Goal: Task Accomplishment & Management: Complete application form

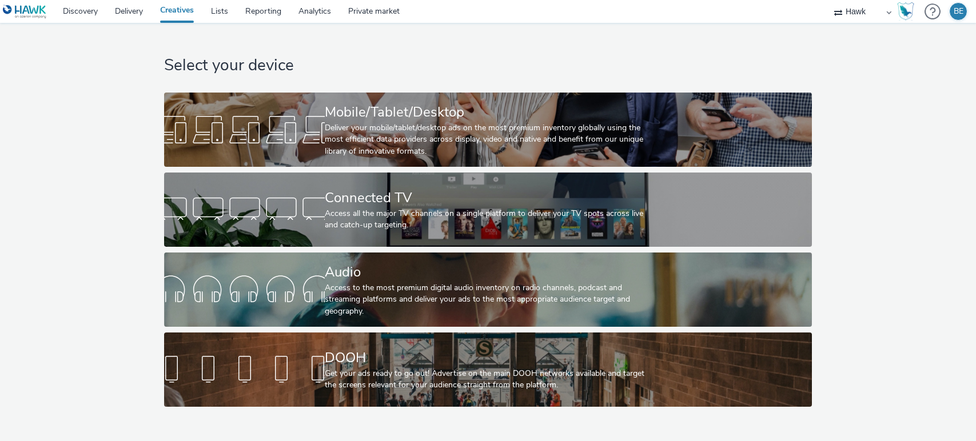
select select "11a7df10-284f-415c-b52a-427acf4c31ae"
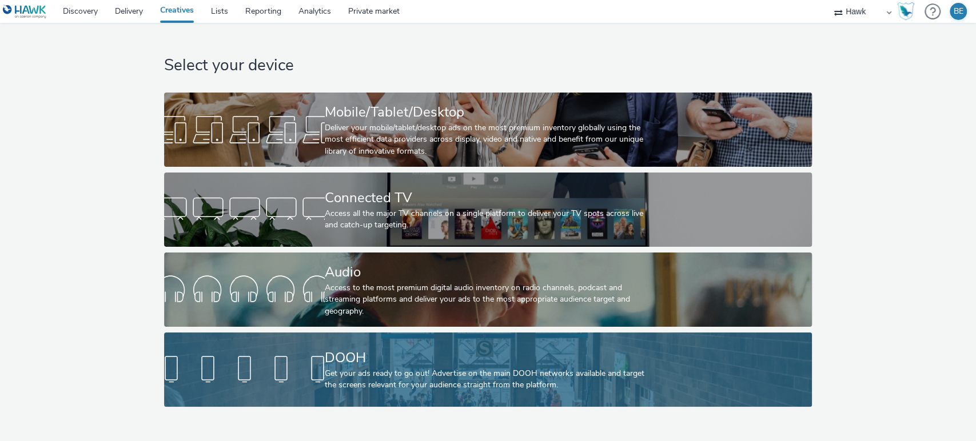
click at [302, 361] on div at bounding box center [244, 370] width 161 height 37
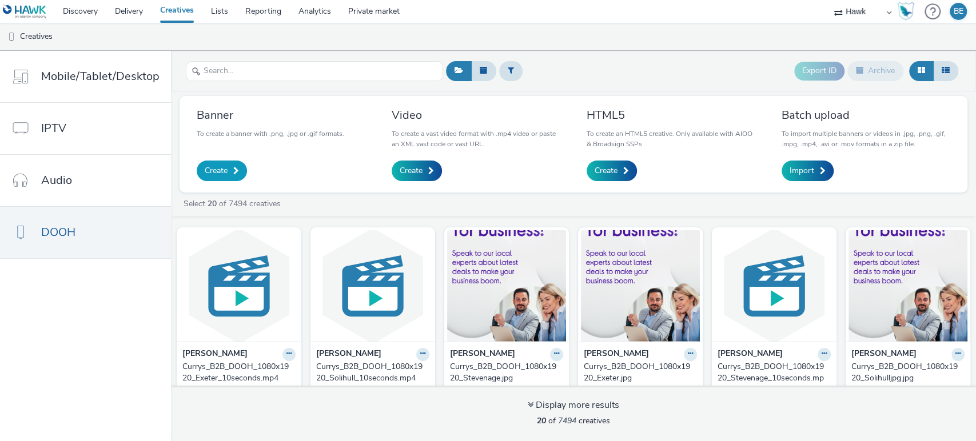
click at [233, 173] on span at bounding box center [236, 171] width 6 height 8
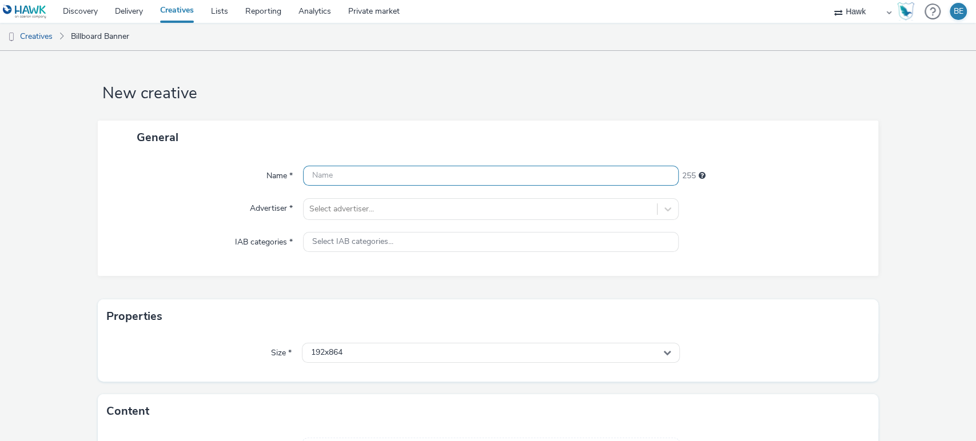
click at [340, 185] on input "text" at bounding box center [491, 176] width 376 height 20
drag, startPoint x: 366, startPoint y: 177, endPoint x: 402, endPoint y: 178, distance: 36.1
click at [402, 178] on input "DOOH_BellwayComposite_Durham" at bounding box center [491, 176] width 376 height 20
click at [437, 175] on input "DOOH_BellwayHomes_Durham" at bounding box center [491, 176] width 376 height 20
type input "DOOH_BellwayHomes_DurhamComposite_1080x1920_23/09/2025"
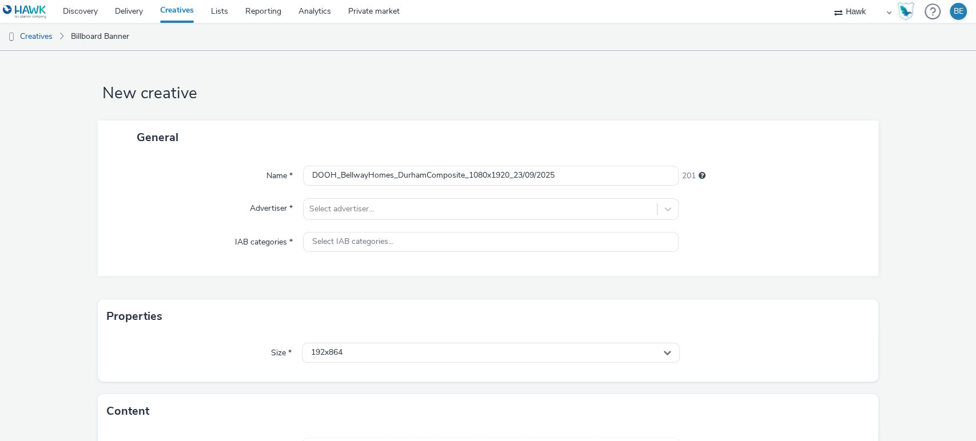
click at [431, 101] on h1 "New creative" at bounding box center [488, 94] width 781 height 22
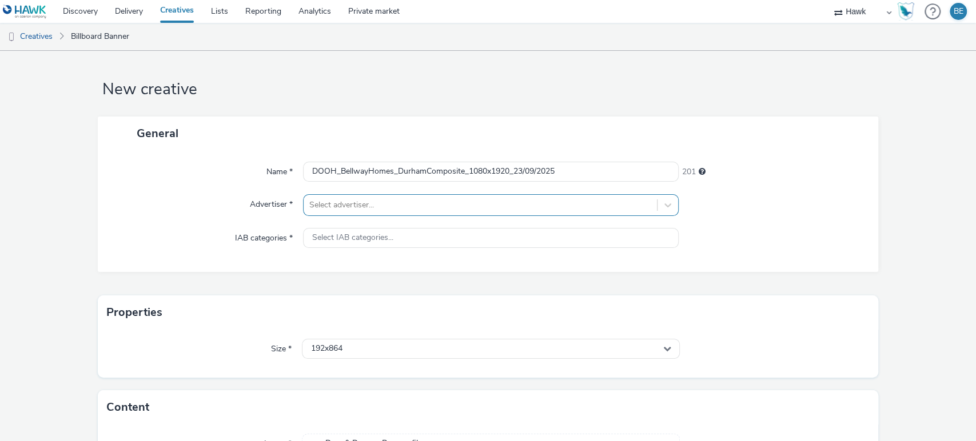
click at [354, 216] on div "Select advertiser..." at bounding box center [491, 205] width 376 height 22
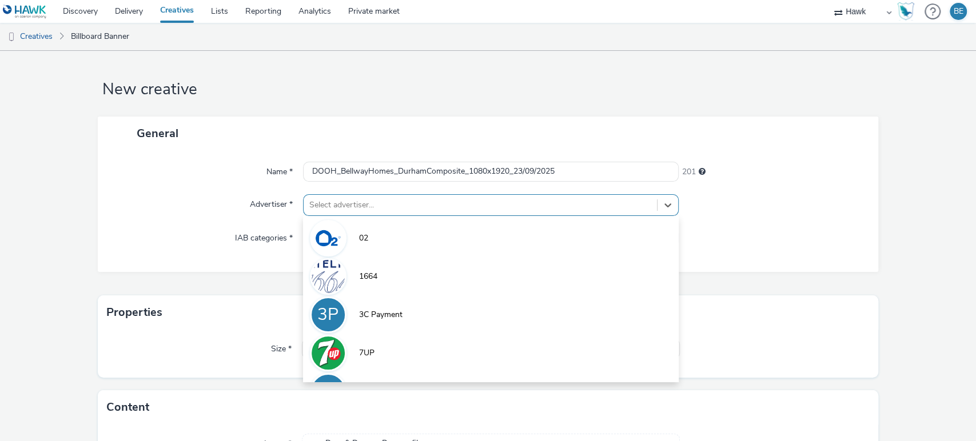
scroll to position [5, 0]
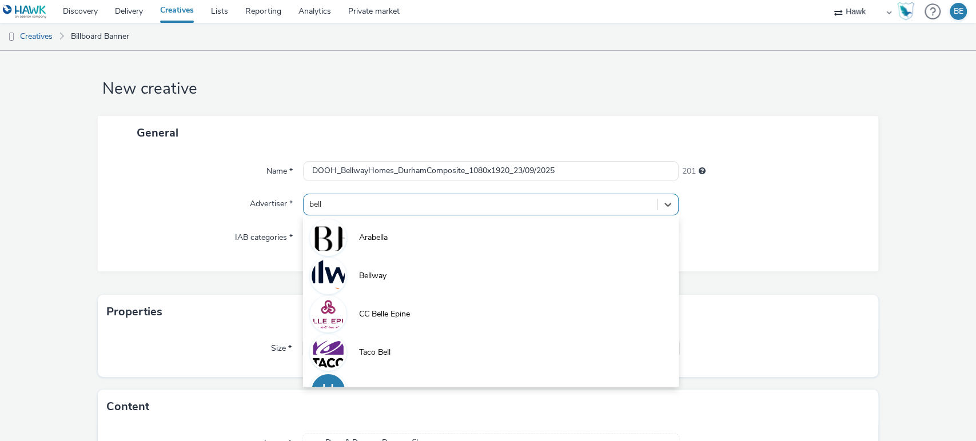
type input "bell"
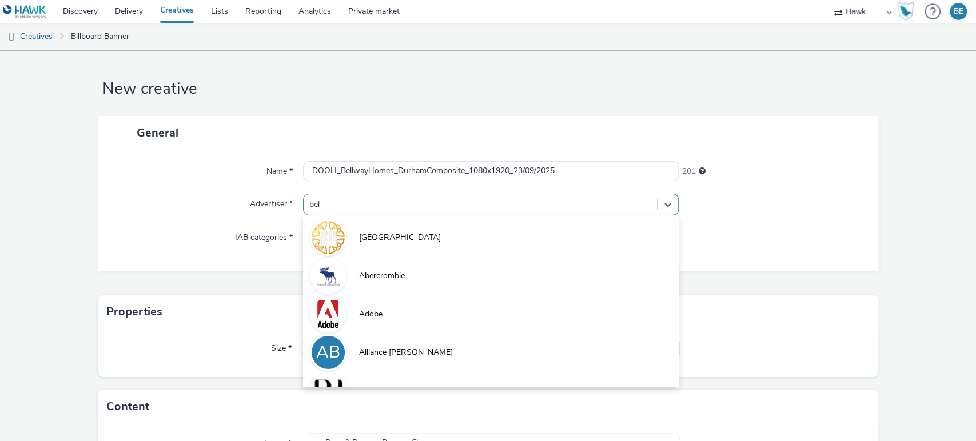
type input "bell"
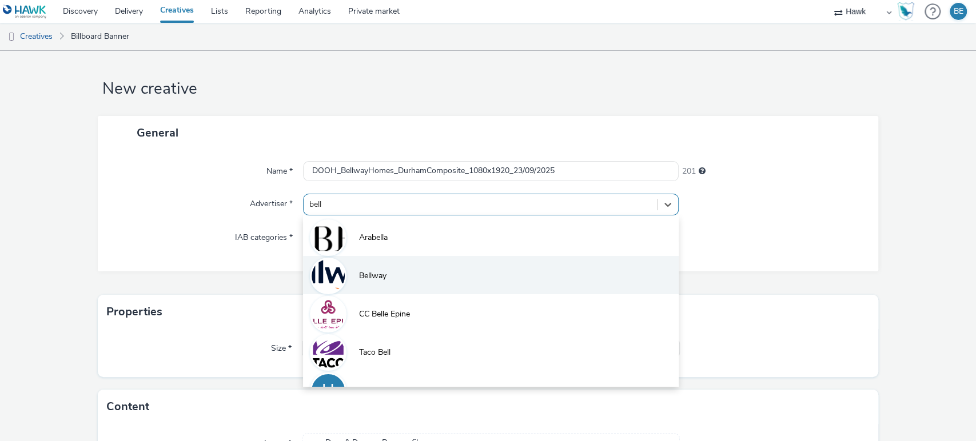
click at [360, 272] on span "Bellway" at bounding box center [372, 275] width 27 height 11
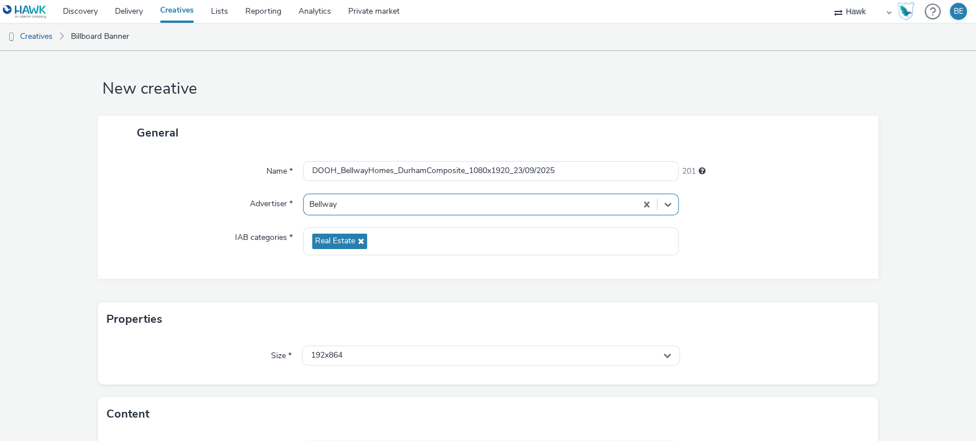
click at [165, 200] on div "Advertiser *" at bounding box center [206, 205] width 194 height 22
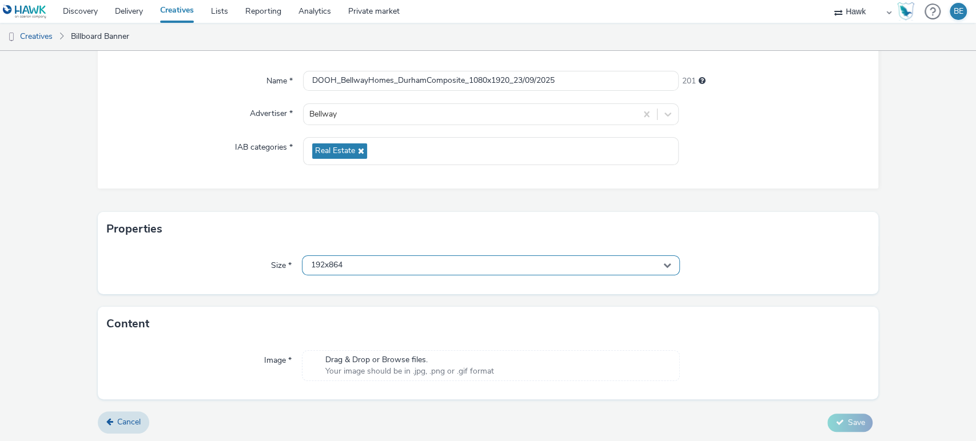
click at [370, 273] on div "192x864" at bounding box center [491, 266] width 378 height 20
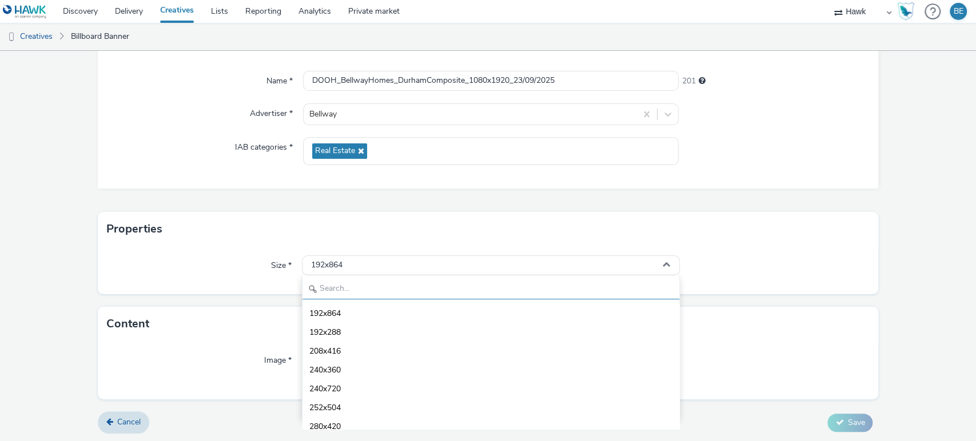
click at [342, 287] on input "text" at bounding box center [490, 290] width 377 height 20
type input "108"
click at [354, 411] on span "1080x1920 - dooh" at bounding box center [342, 408] width 67 height 11
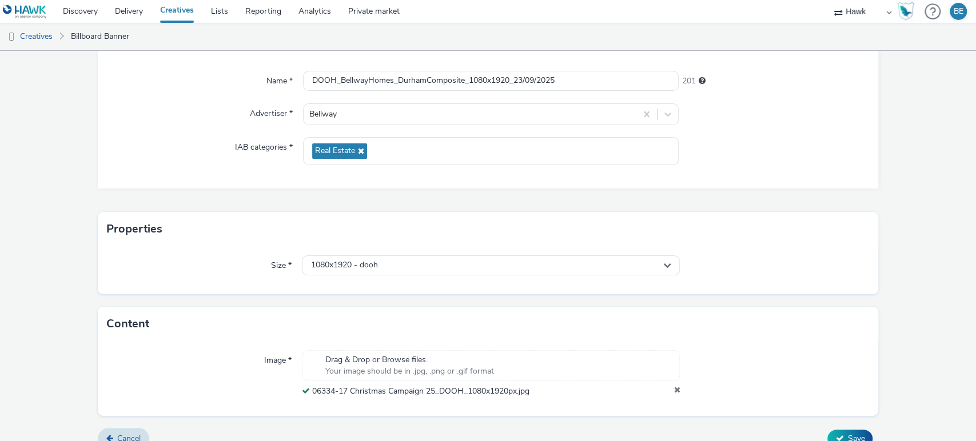
scroll to position [0, 0]
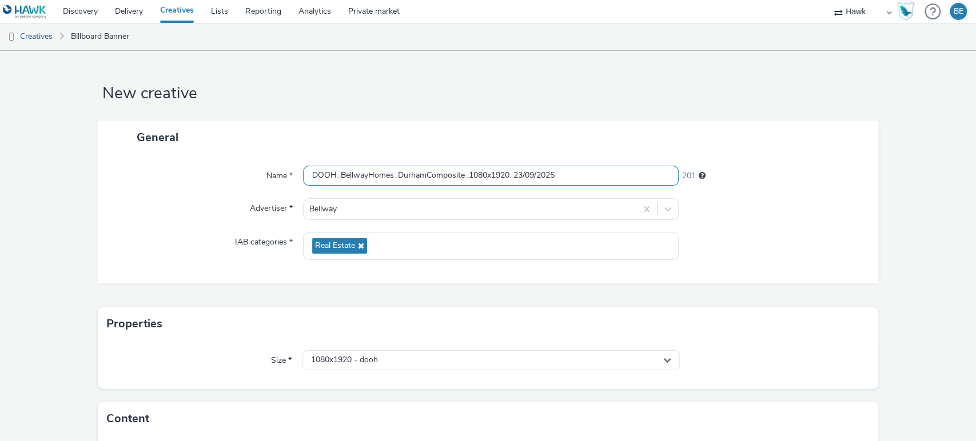
click at [483, 173] on input "DOOH_BellwayHomes_DurhamComposite_1080x1920_23/09/2025" at bounding box center [491, 176] width 376 height 20
click at [887, 209] on form "New creative General Name * DOOH_BellwayHomes_DurhamComposite_1080x1920_23/09/2…" at bounding box center [488, 302] width 976 height 503
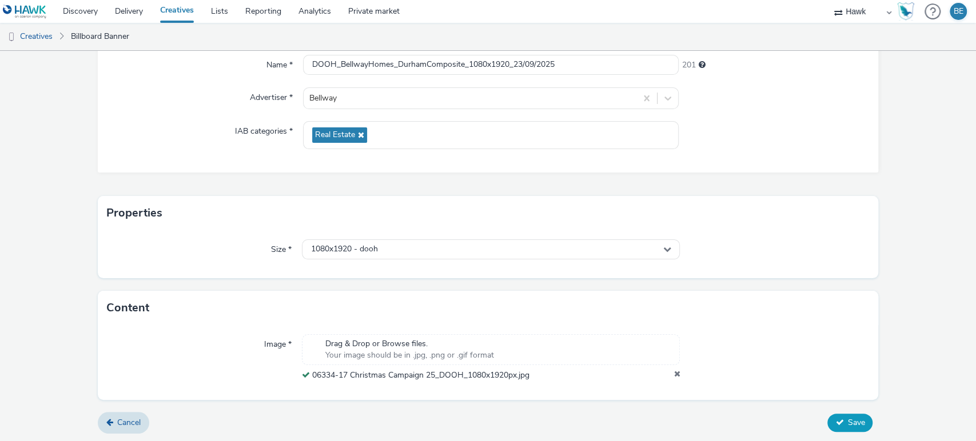
click at [835, 424] on icon at bounding box center [839, 423] width 8 height 8
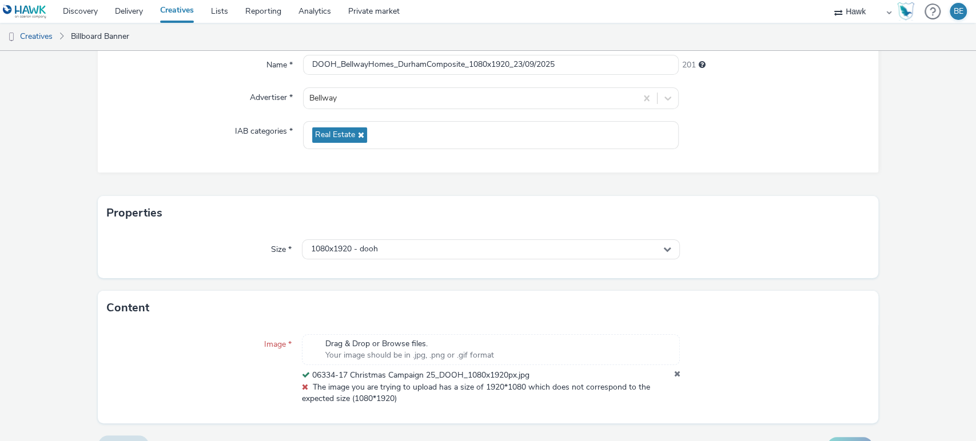
scroll to position [0, 0]
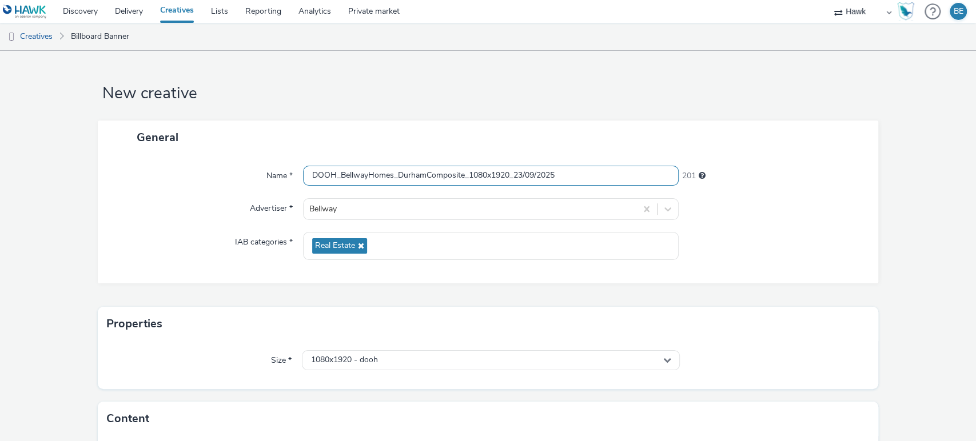
click at [467, 178] on input "DOOH_BellwayHomes_DurhamComposite_1080x1920_23/09/2025" at bounding box center [491, 176] width 376 height 20
type input "DOOH_BellwayHomes_DurhamComposite_1920x1080_23/09/2025"
click at [210, 128] on div "General" at bounding box center [488, 138] width 781 height 34
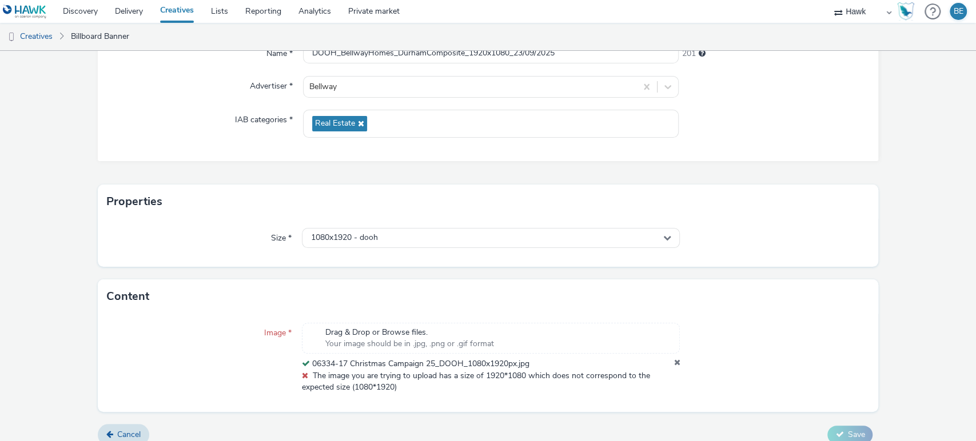
scroll to position [130, 0]
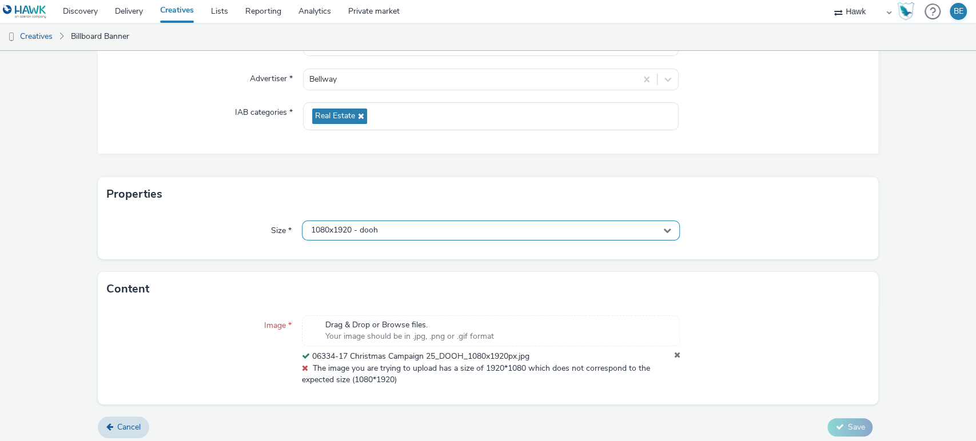
click at [329, 231] on span "1080x1920 - dooh" at bounding box center [344, 231] width 67 height 10
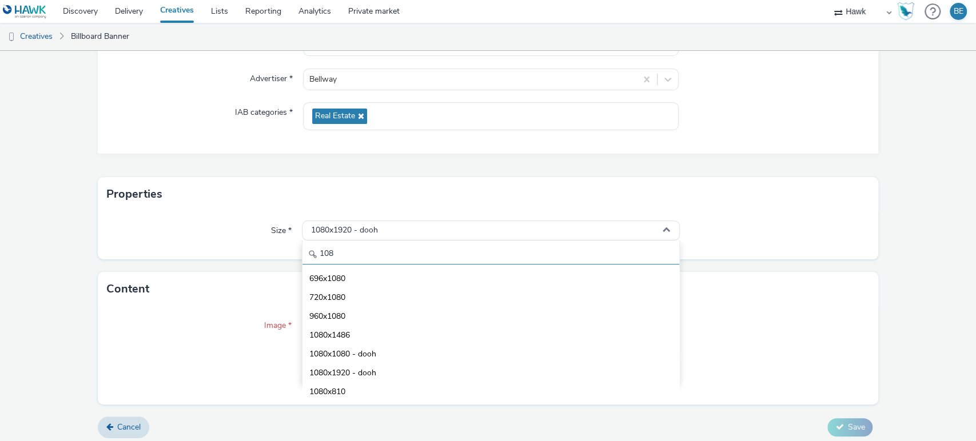
click at [329, 250] on input "108" at bounding box center [490, 255] width 377 height 20
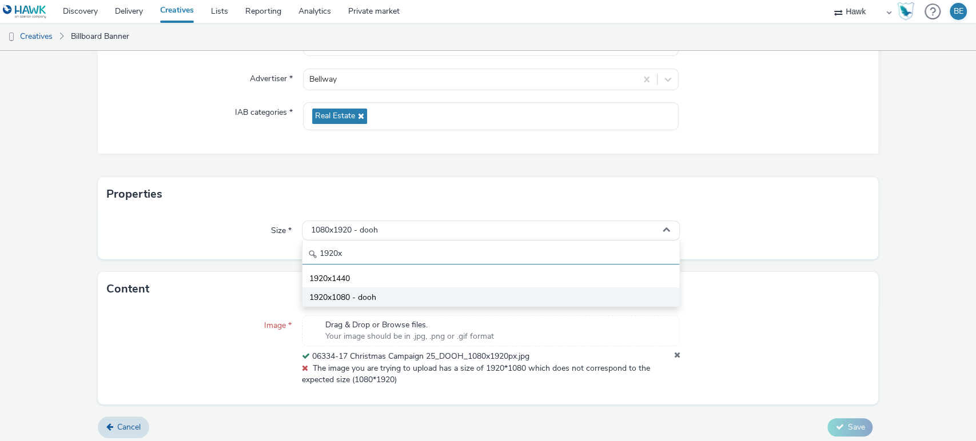
type input "1920x"
click at [344, 296] on span "1920x1080 - dooh" at bounding box center [342, 297] width 67 height 11
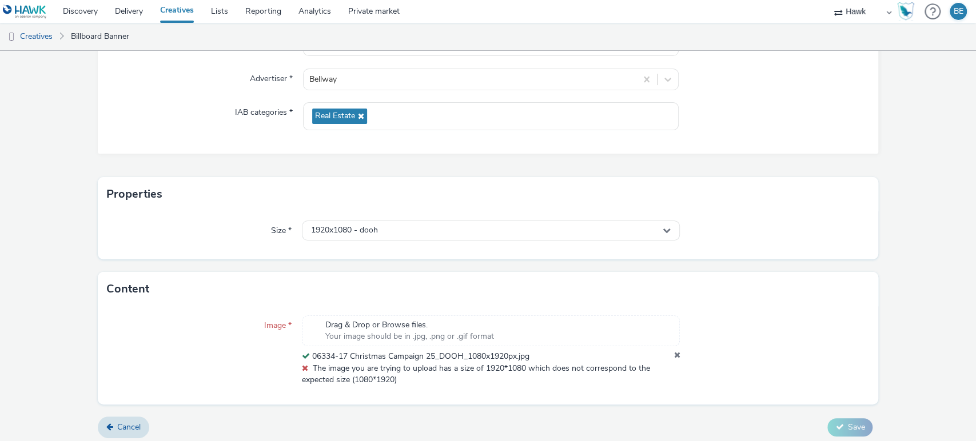
click at [897, 280] on form "New creative General Name * DOOH_BellwayHomes_DurhamComposite_1920x1080_23/09/2…" at bounding box center [488, 184] width 976 height 526
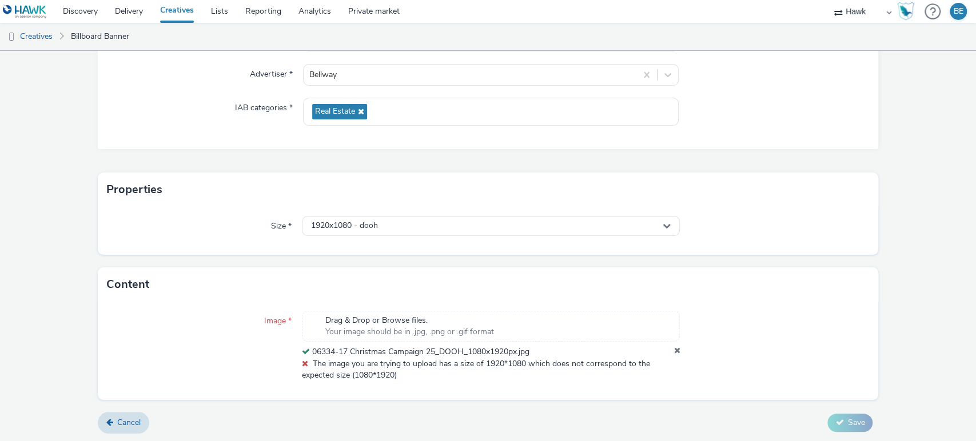
scroll to position [134, 0]
click at [666, 350] on div "06334-17 Christmas Campaign 25_DOOH_1080x1920px.jpg" at bounding box center [491, 352] width 378 height 11
click at [674, 350] on icon at bounding box center [677, 352] width 6 height 11
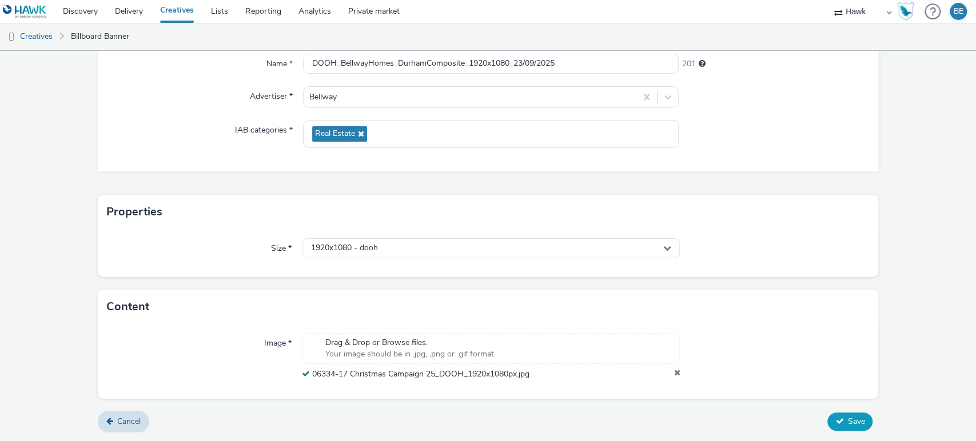
scroll to position [111, 0]
click at [886, 386] on form "New creative General Name * DOOH_BellwayHomes_DurhamComposite_1920x1080_23/09/2…" at bounding box center [488, 191] width 976 height 503
click at [827, 427] on button "Save" at bounding box center [849, 423] width 45 height 18
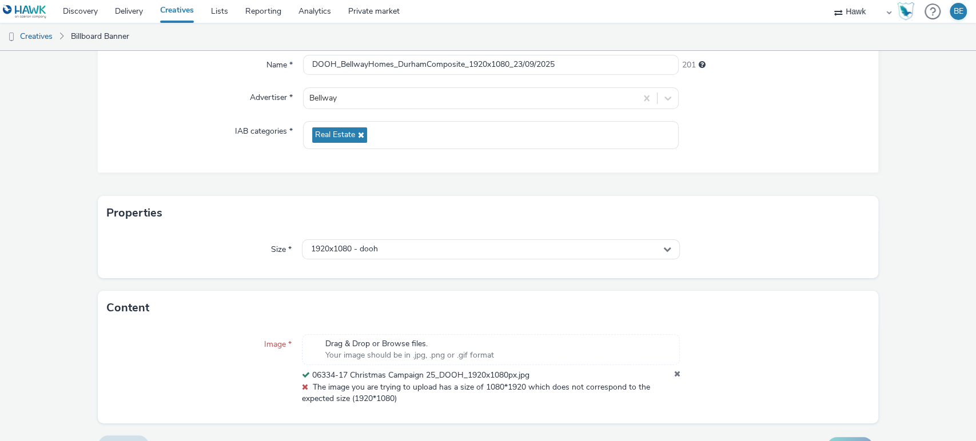
click at [665, 374] on div "06334-17 Christmas Campaign 25_DOOH_1920x1080px.jpg" at bounding box center [491, 375] width 378 height 11
click at [674, 373] on icon at bounding box center [677, 375] width 6 height 11
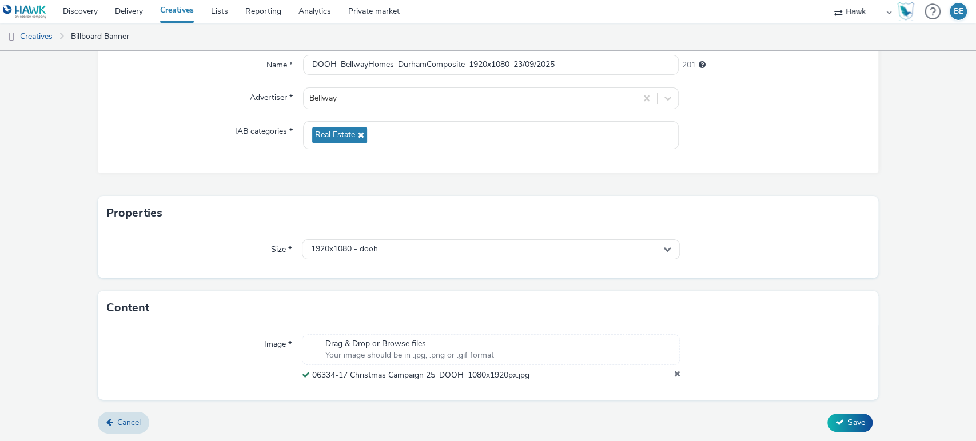
click at [926, 305] on form "New creative General Name * DOOH_BellwayHomes_DurhamComposite_1920x1080_23/09/2…" at bounding box center [488, 191] width 976 height 503
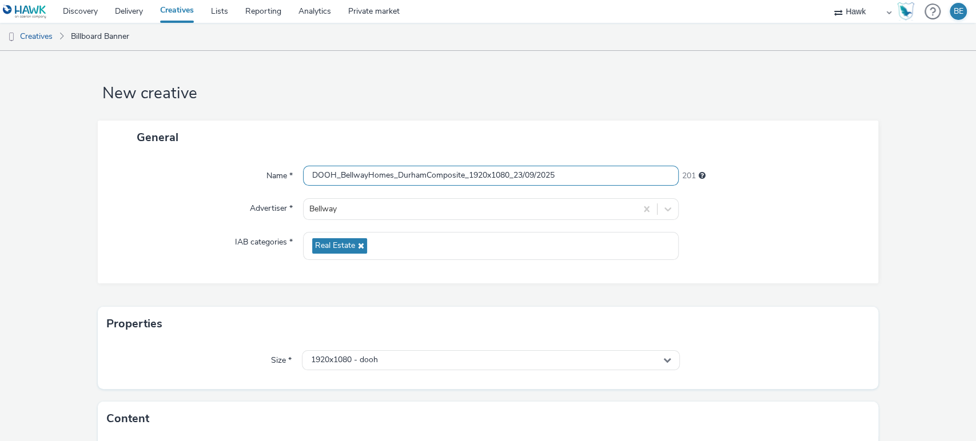
click at [465, 172] on input "DOOH_BellwayHomes_DurhamComposite_1920x1080_23/09/2025" at bounding box center [491, 176] width 376 height 20
click at [893, 250] on form "New creative General Name * DOOH_BellwayHomes_DurhamComposite_1920x1080_23/09/2…" at bounding box center [488, 302] width 976 height 503
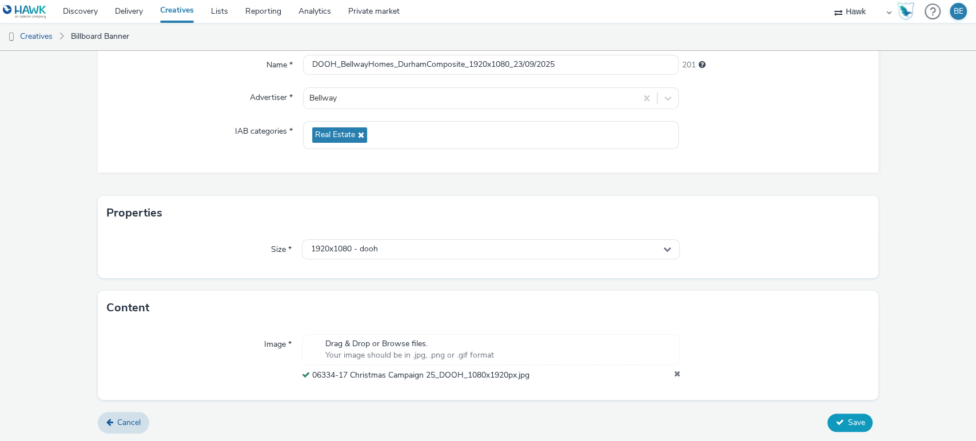
click at [835, 431] on button "Save" at bounding box center [849, 423] width 45 height 18
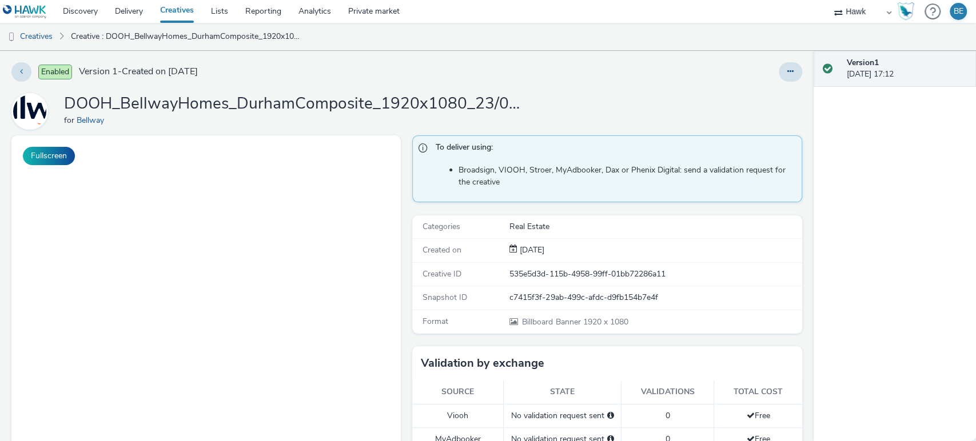
click at [174, 13] on link "Creatives" at bounding box center [177, 11] width 51 height 23
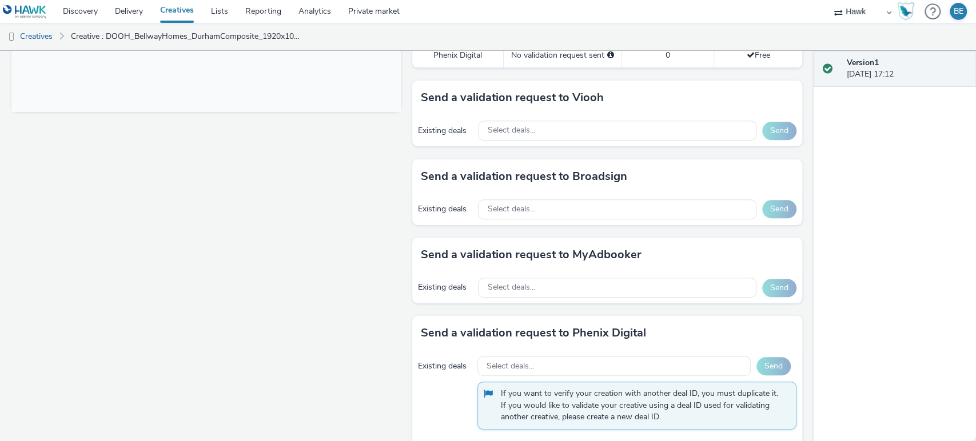
scroll to position [492, 0]
click at [526, 137] on div "Select deals..." at bounding box center [617, 131] width 278 height 20
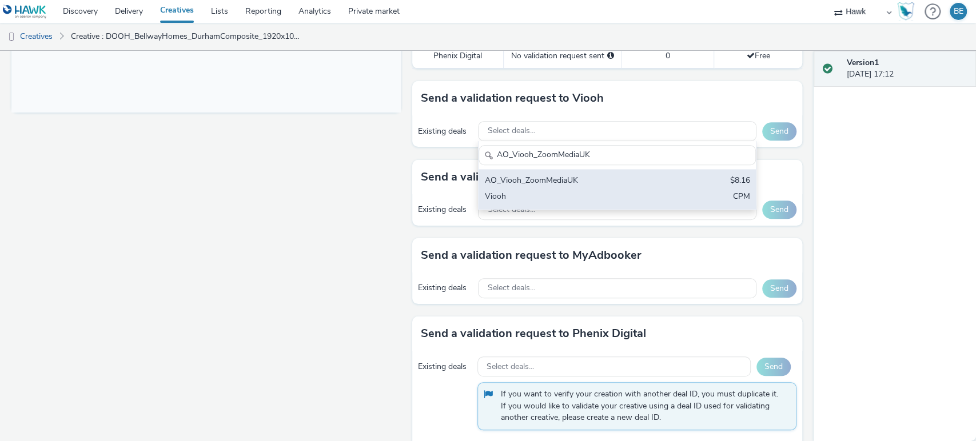
type input "AO_Viooh_ZoomMediaUK"
click at [545, 177] on div "AO_Viooh_ZoomMediaUK" at bounding box center [571, 181] width 175 height 13
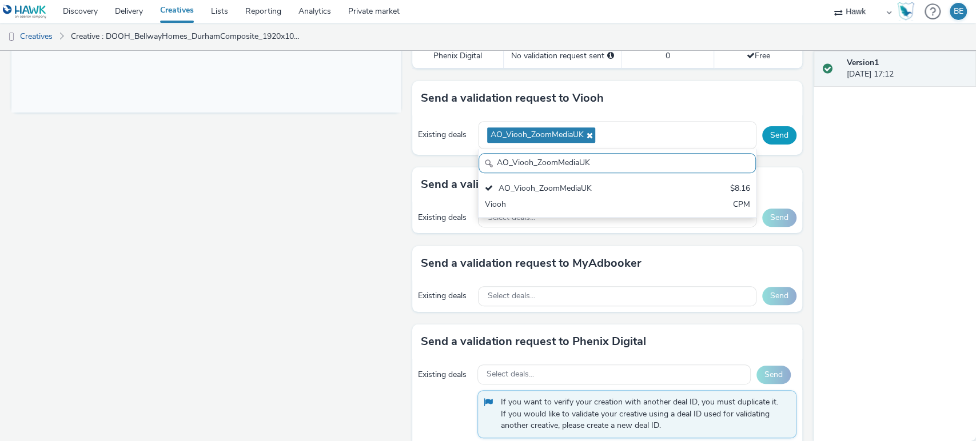
click at [778, 136] on button "Send" at bounding box center [779, 135] width 34 height 18
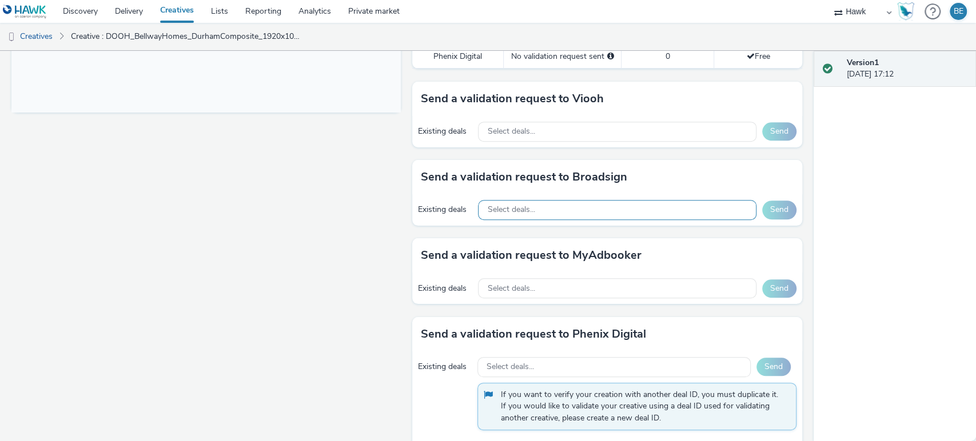
click at [512, 208] on span "Select deals..." at bounding box center [510, 210] width 47 height 10
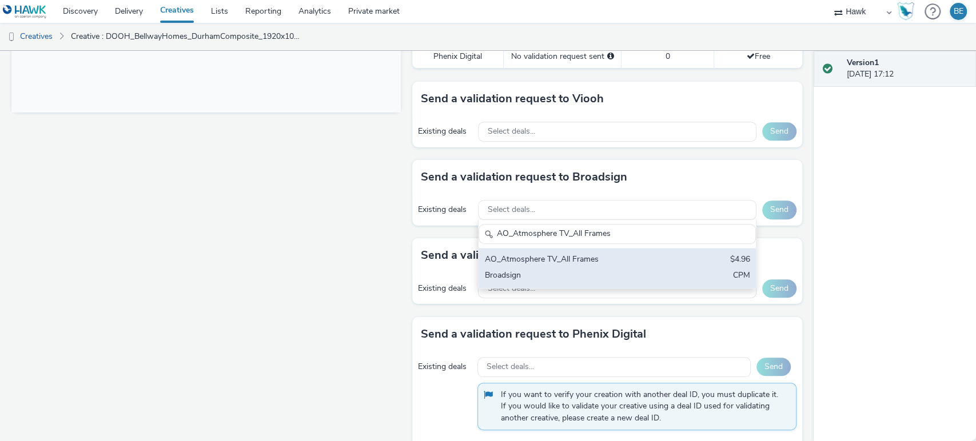
type input "AO_Atmosphere TV_All Frames"
click at [566, 263] on div "AO_Atmosphere TV_All Frames" at bounding box center [571, 260] width 175 height 13
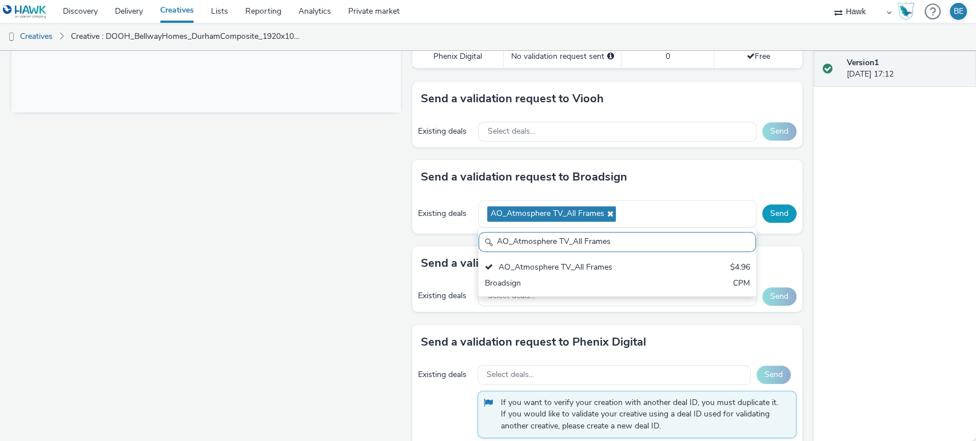
click at [762, 213] on button "Send" at bounding box center [779, 214] width 34 height 18
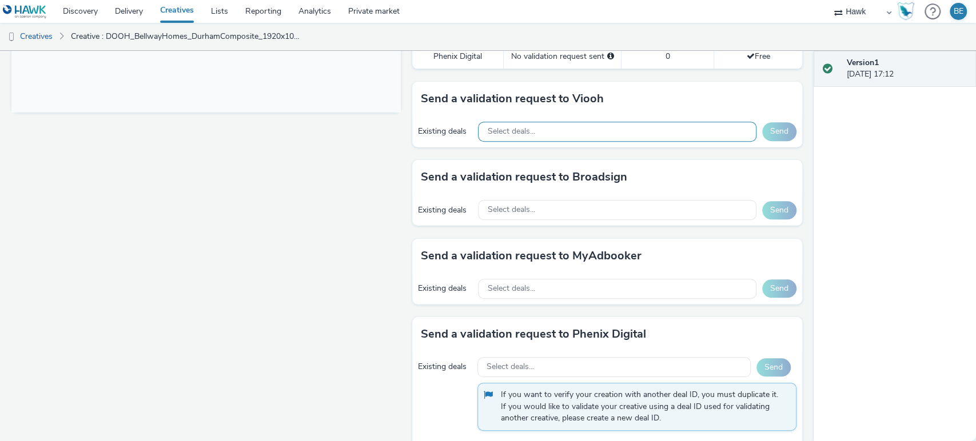
click at [524, 134] on span "Select deals..." at bounding box center [510, 132] width 47 height 10
paste input "AO_JCDecaux_RailMallD6s_2025"
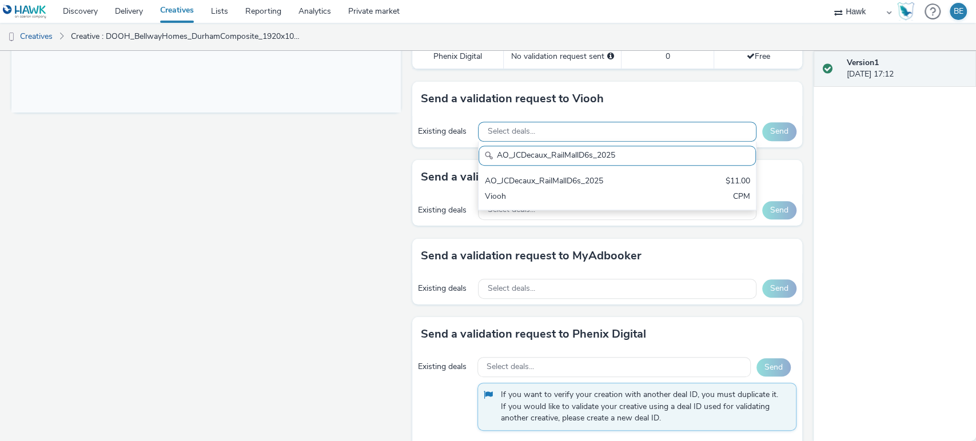
scroll to position [0, 0]
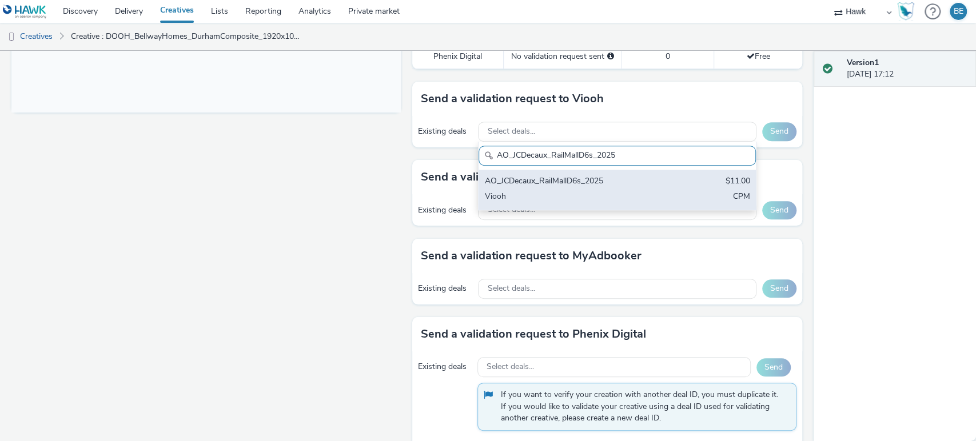
type input "AO_JCDecaux_RailMallD6s_2025"
click at [556, 186] on div "AO_JCDecaux_RailMallD6s_2025" at bounding box center [571, 182] width 175 height 13
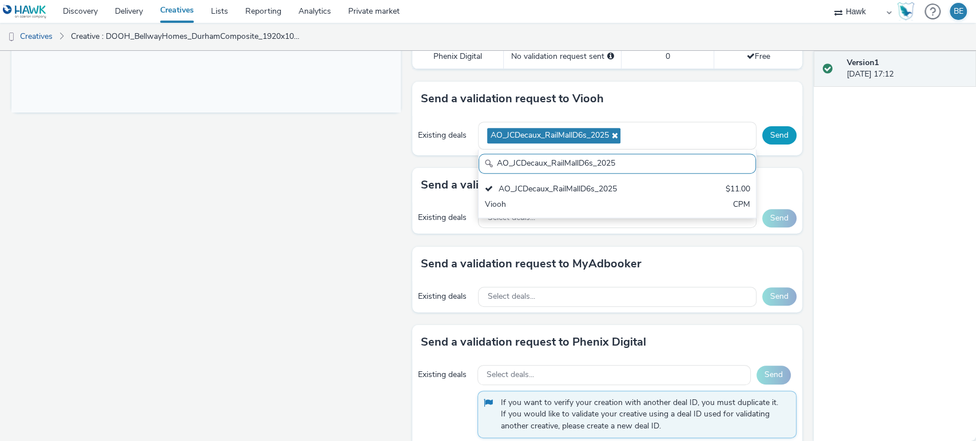
click at [775, 132] on button "Send" at bounding box center [779, 135] width 34 height 18
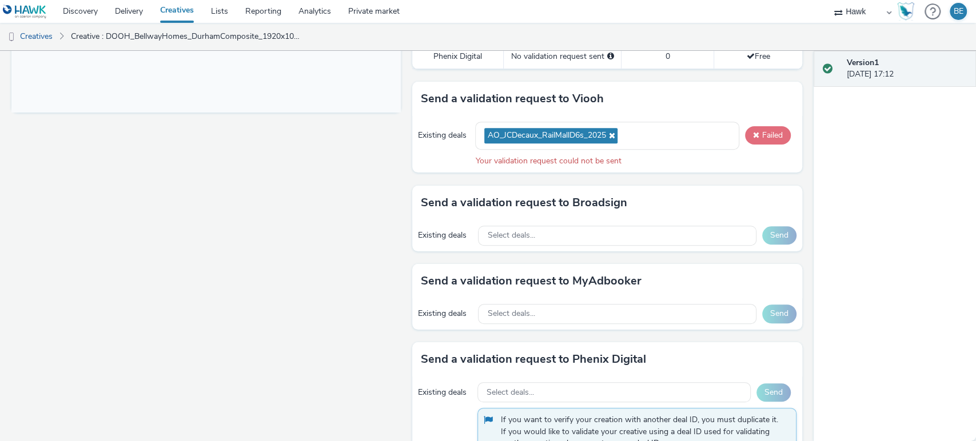
click at [775, 132] on button "Failed" at bounding box center [768, 135] width 46 height 18
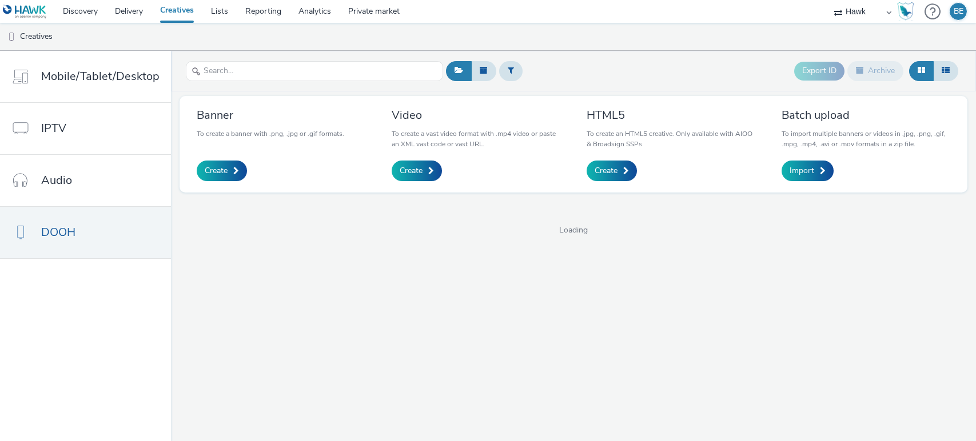
select select "11a7df10-284f-415c-b52a-427acf4c31ae"
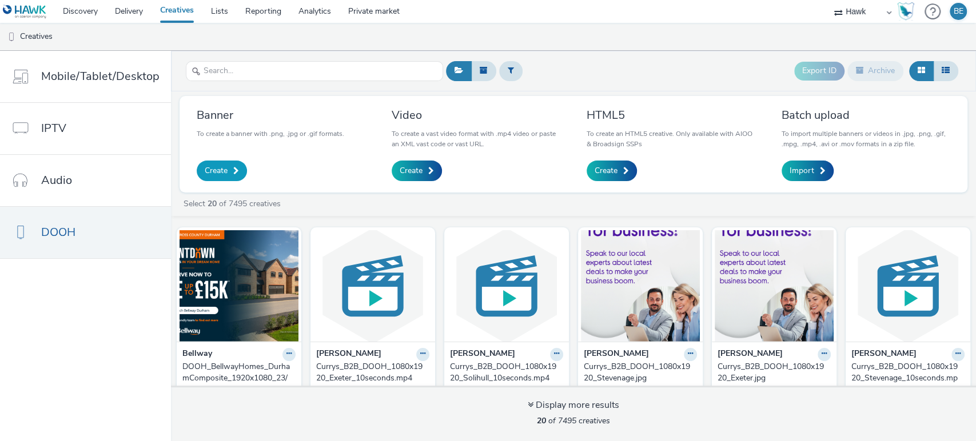
click at [227, 175] on link "Create" at bounding box center [222, 171] width 50 height 21
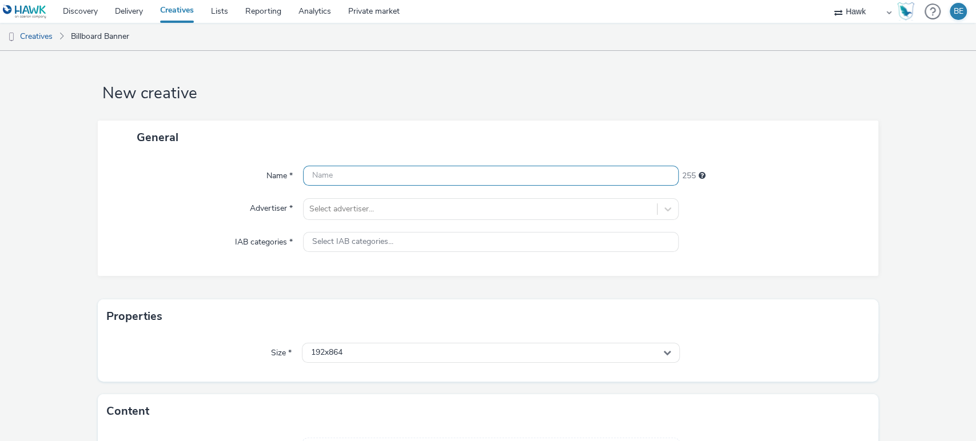
click at [342, 173] on input "text" at bounding box center [491, 176] width 376 height 20
paste input "DOOH_BellwayHomes_DurhamComposite_1920x1080_23/09/2025"
click at [463, 164] on div "Name * DOOH_BellwayHomes_DurhamComposite_1920x1080_23/09/2025 201 Advertiser * …" at bounding box center [488, 215] width 781 height 122
click at [463, 174] on input "DOOH_BellwayHomes_DurhamComposite_1920x1080_23/09/2025" at bounding box center [491, 176] width 376 height 20
type input "DOOH_BellwayHomes_DurhamComposite_1080x1920_23/09/2025"
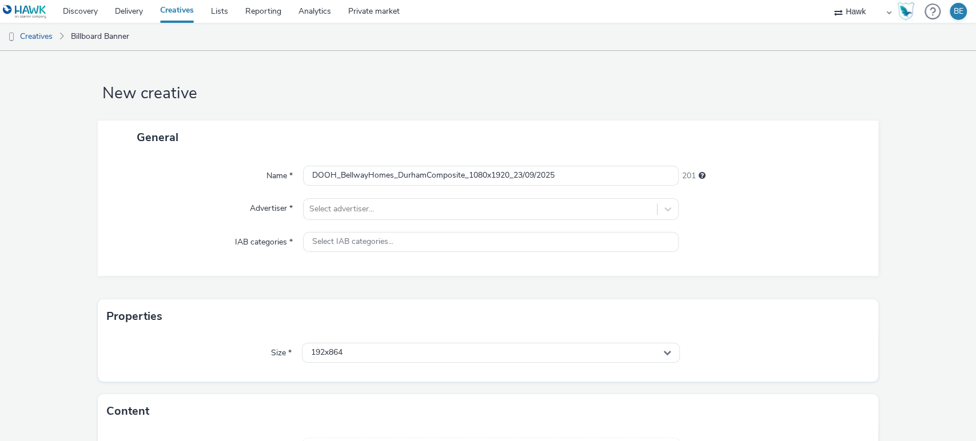
click at [355, 223] on div "Name * DOOH_BellwayHomes_DurhamComposite_1080x1920_23/09/2025 201 Advertiser * …" at bounding box center [488, 215] width 781 height 122
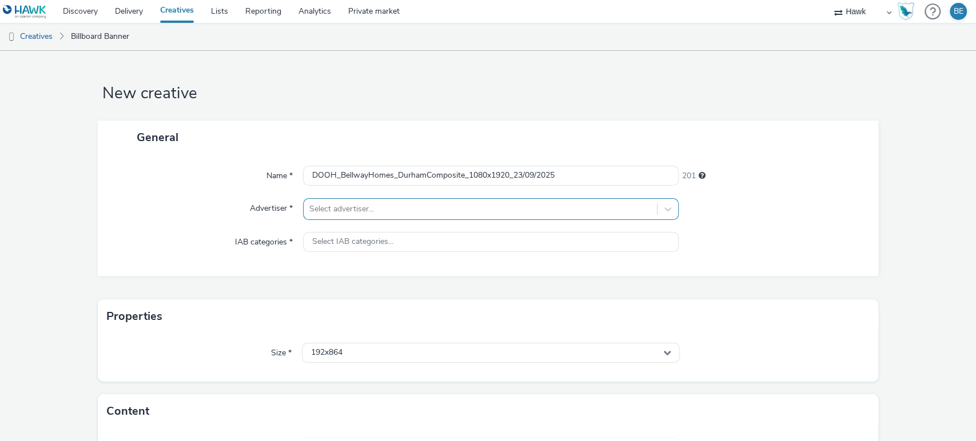
click at [346, 209] on div at bounding box center [480, 209] width 342 height 14
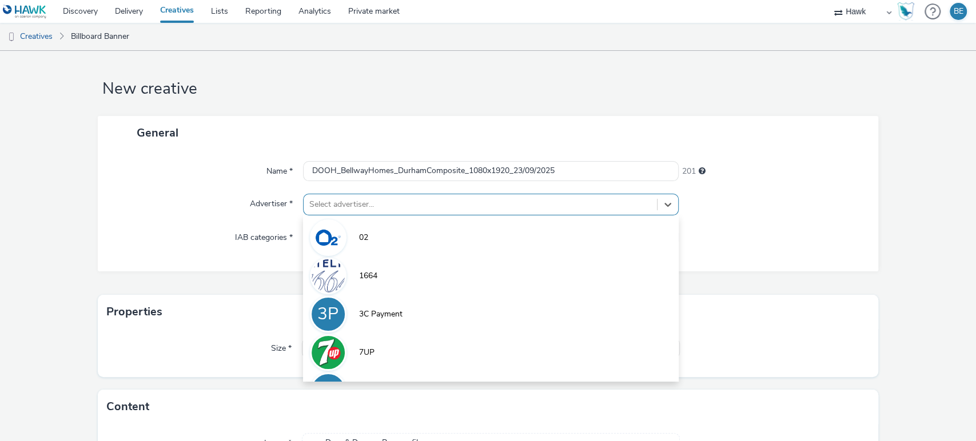
scroll to position [5, 0]
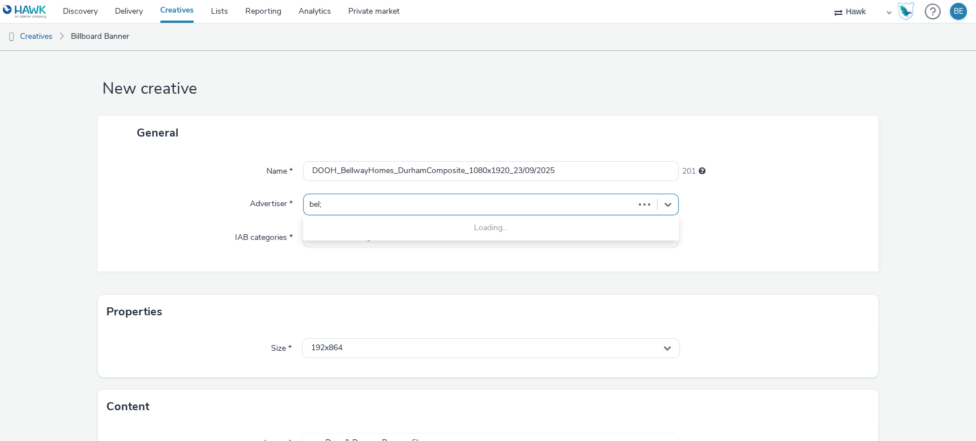
type input "bel"
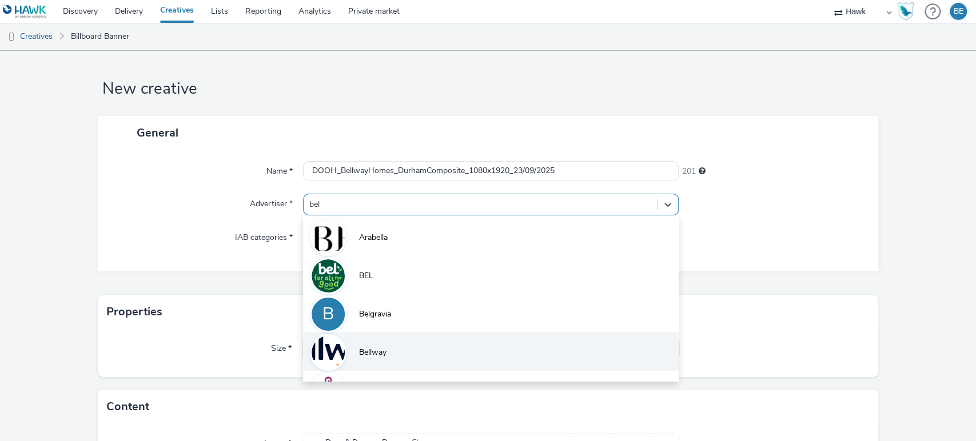
click at [364, 362] on li "Bellway" at bounding box center [491, 352] width 376 height 38
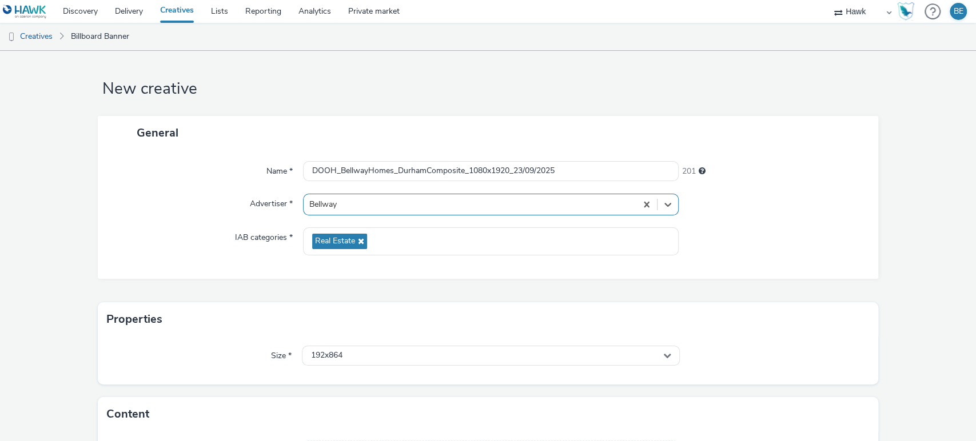
scroll to position [95, 0]
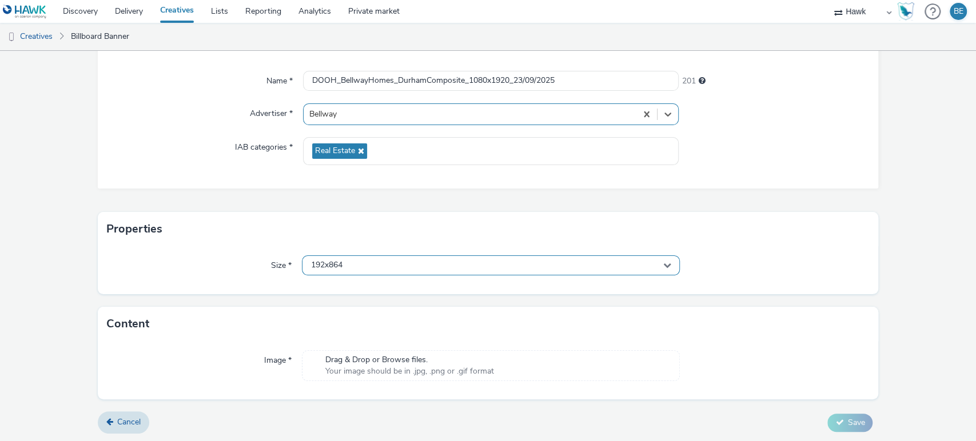
click at [376, 266] on div "192x864" at bounding box center [491, 266] width 378 height 20
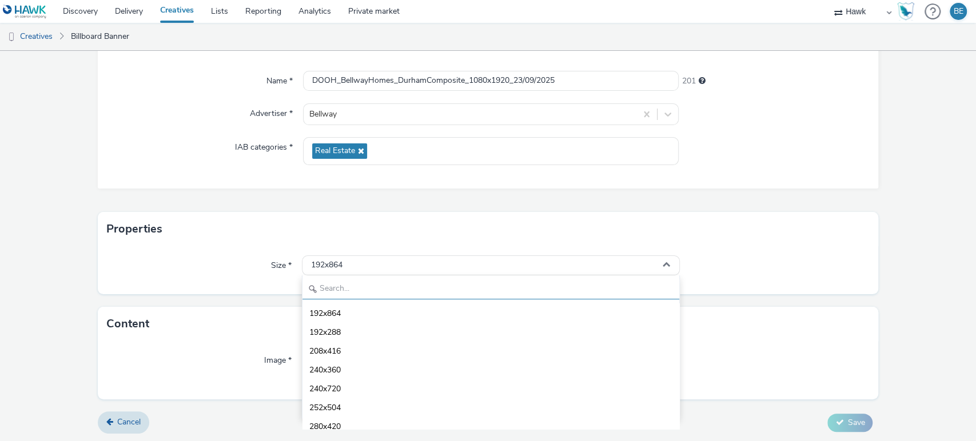
click at [346, 292] on input "text" at bounding box center [490, 290] width 377 height 20
type input "1080"
click at [342, 409] on span "1080x1920 - dooh" at bounding box center [342, 408] width 67 height 11
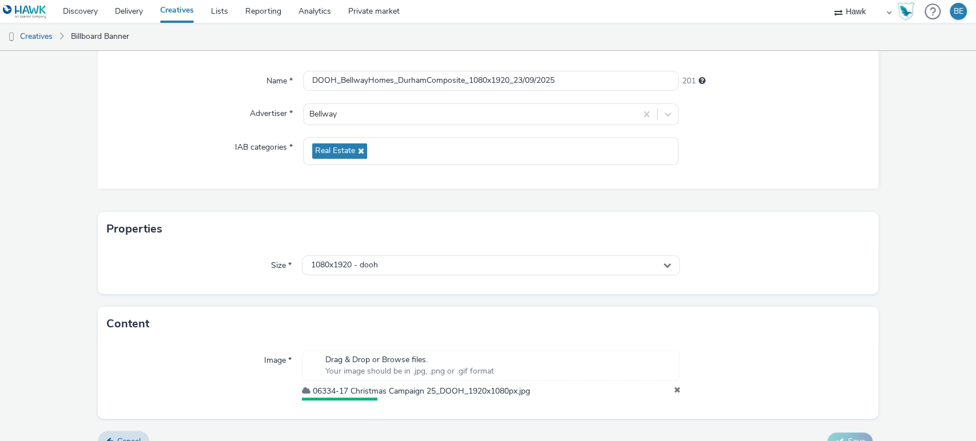
click at [73, 292] on form "New creative General Name * DOOH_BellwayHomes_DurhamComposite_1080x1920_23/09/2…" at bounding box center [488, 208] width 976 height 505
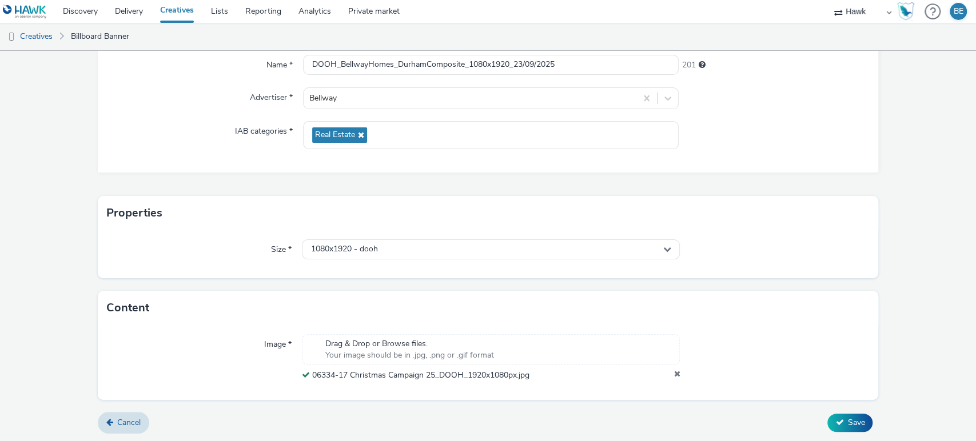
scroll to position [110, 0]
click at [835, 429] on button "Save" at bounding box center [849, 424] width 45 height 18
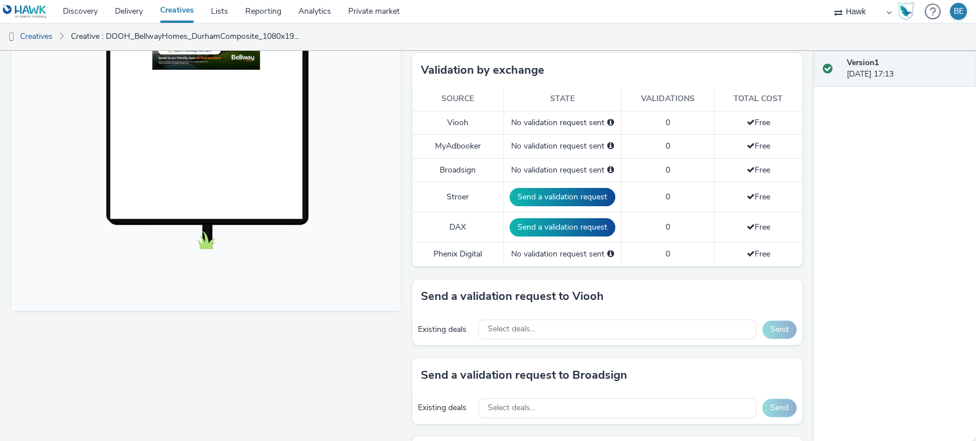
scroll to position [362, 0]
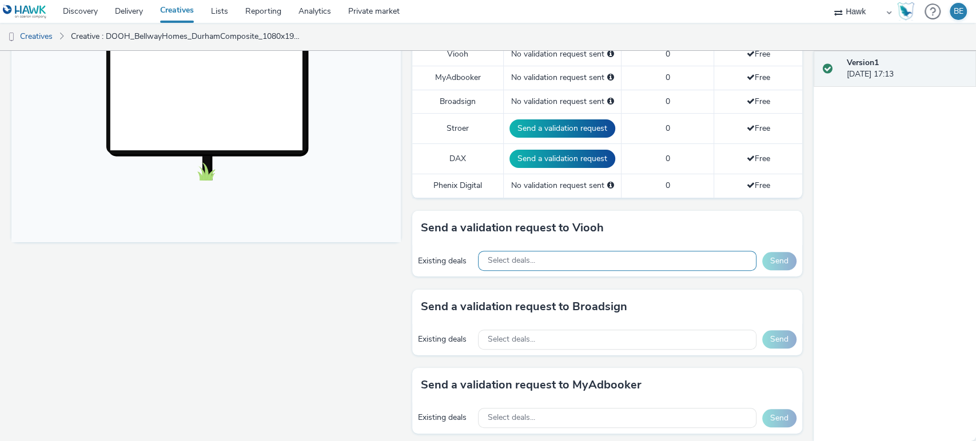
click at [551, 253] on div "Select deals..." at bounding box center [617, 261] width 278 height 20
paste input "AO_Viooh_ZoomMediaUK"
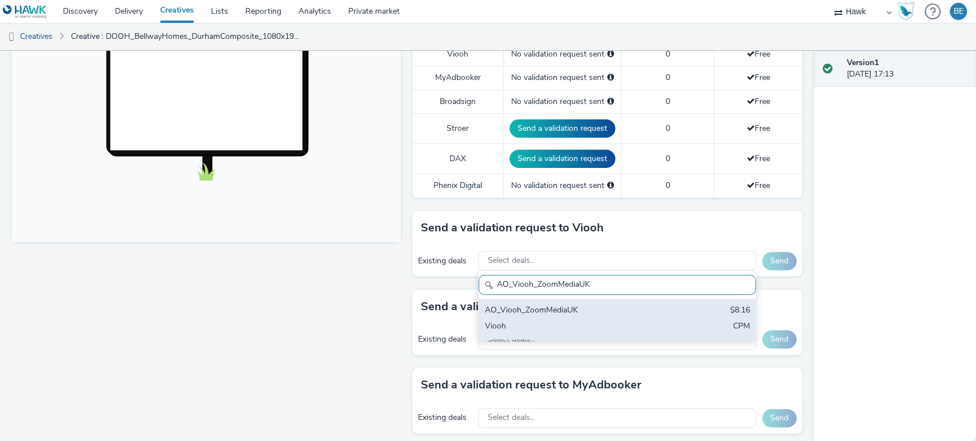
type input "AO_Viooh_ZoomMediaUK"
click at [569, 310] on div "AO_Viooh_ZoomMediaUK" at bounding box center [571, 311] width 175 height 13
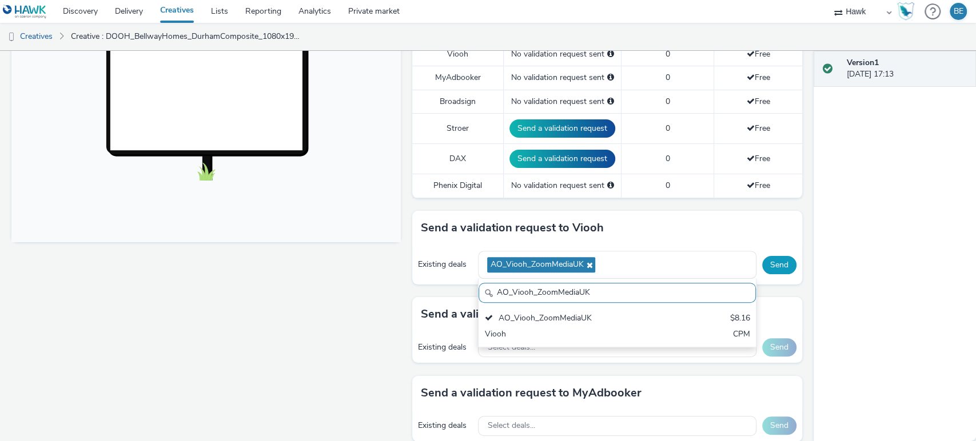
click at [763, 261] on button "Send" at bounding box center [779, 265] width 34 height 18
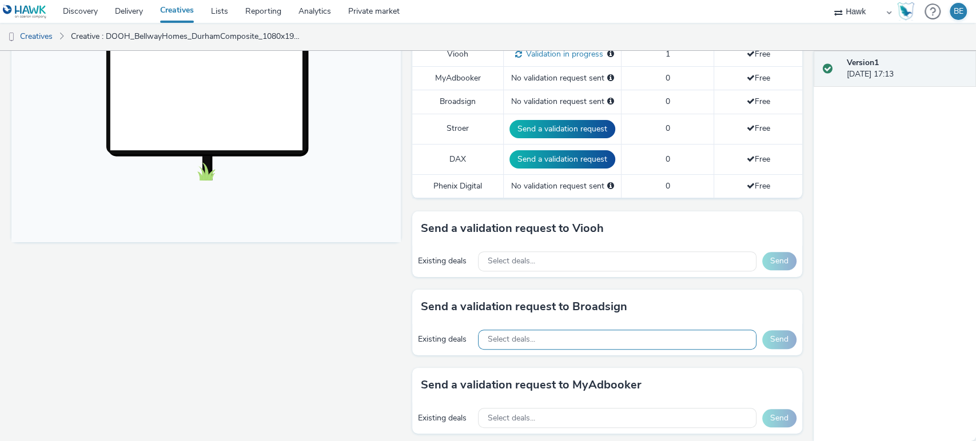
click at [520, 335] on span "Select deals..." at bounding box center [510, 340] width 47 height 10
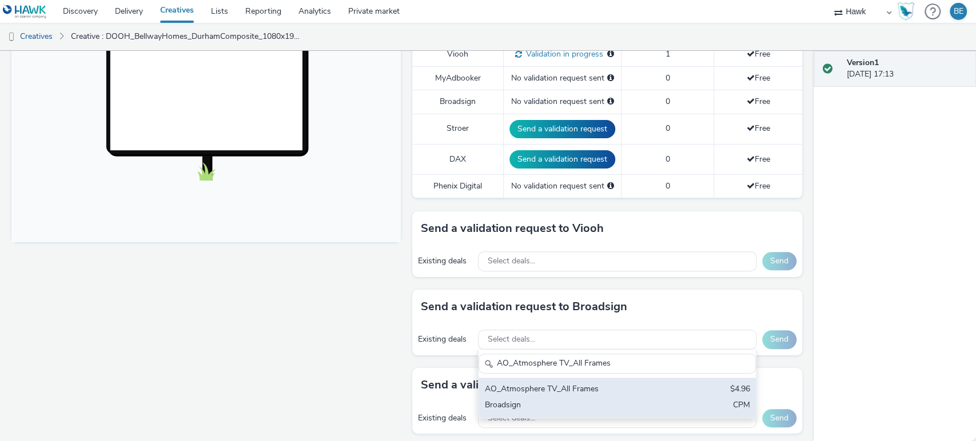
type input "AO_Atmosphere TV_All Frames"
click at [604, 405] on div "Broadsign" at bounding box center [571, 406] width 175 height 13
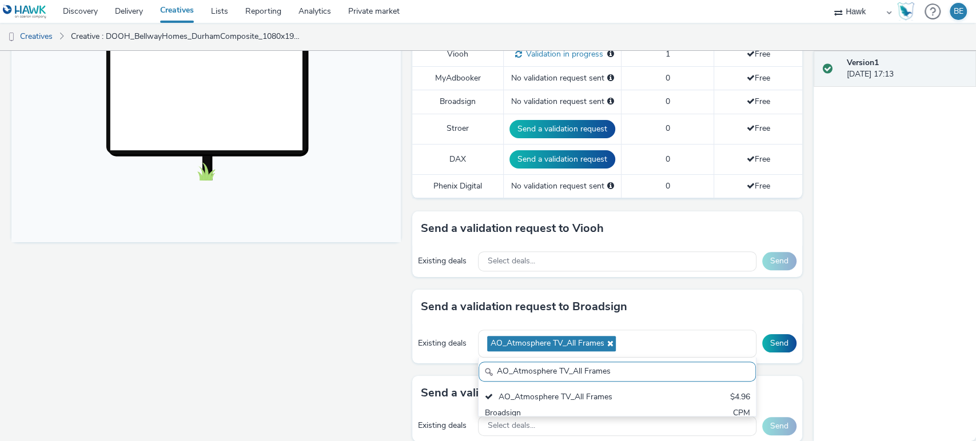
click at [786, 347] on div "Send" at bounding box center [779, 343] width 34 height 18
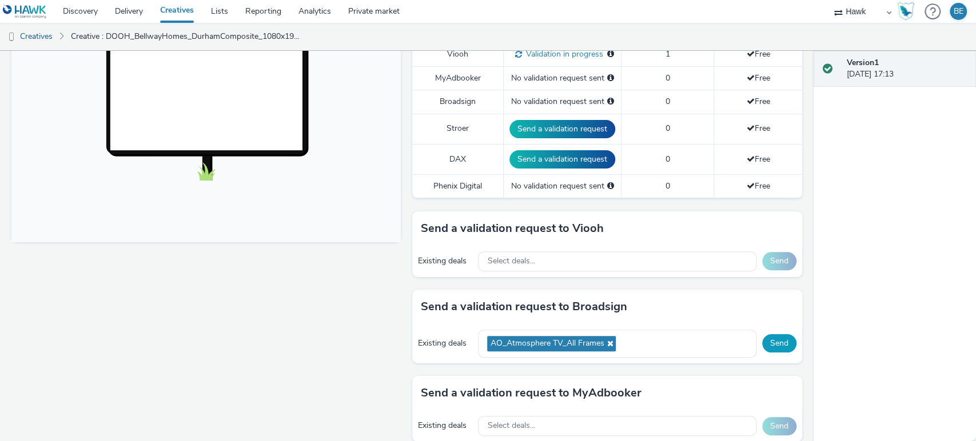
click at [775, 344] on button "Send" at bounding box center [779, 343] width 34 height 18
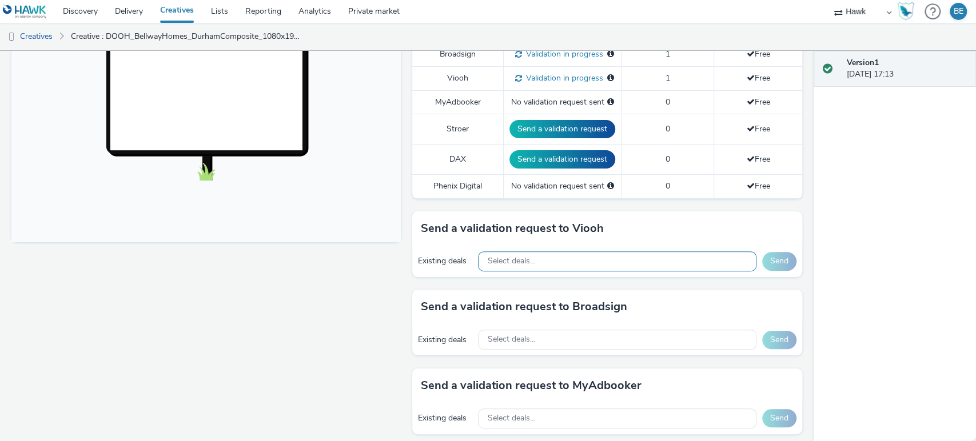
click at [549, 264] on div "Select deals..." at bounding box center [617, 262] width 278 height 20
paste input "AO_JCDecaux_RailMallD6s_2025"
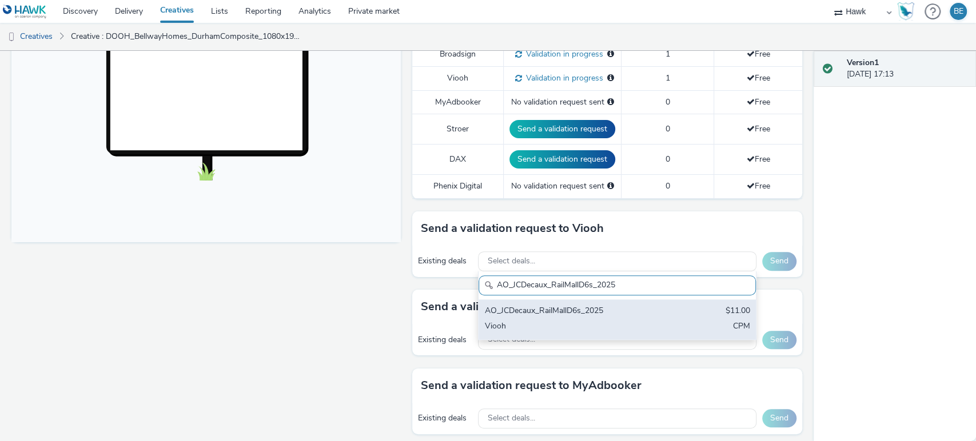
type input "AO_JCDecaux_RailMallD6s_2025"
click at [590, 324] on div "Viooh" at bounding box center [571, 327] width 175 height 13
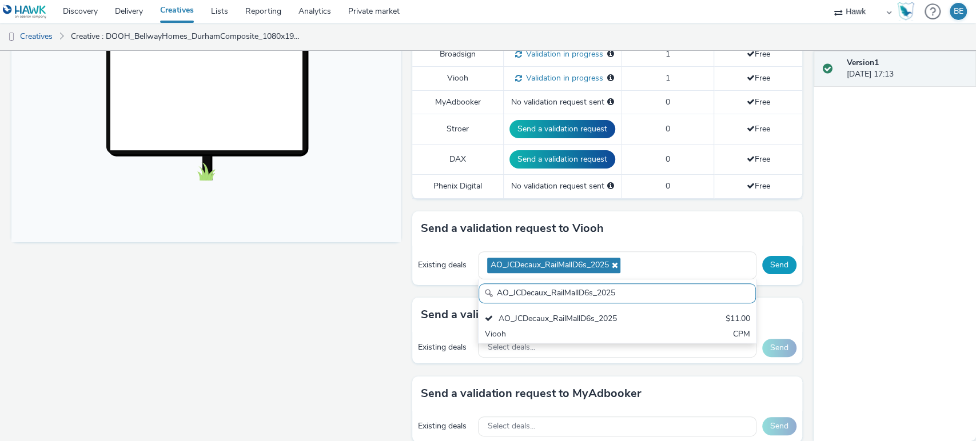
click at [780, 262] on button "Send" at bounding box center [779, 265] width 34 height 18
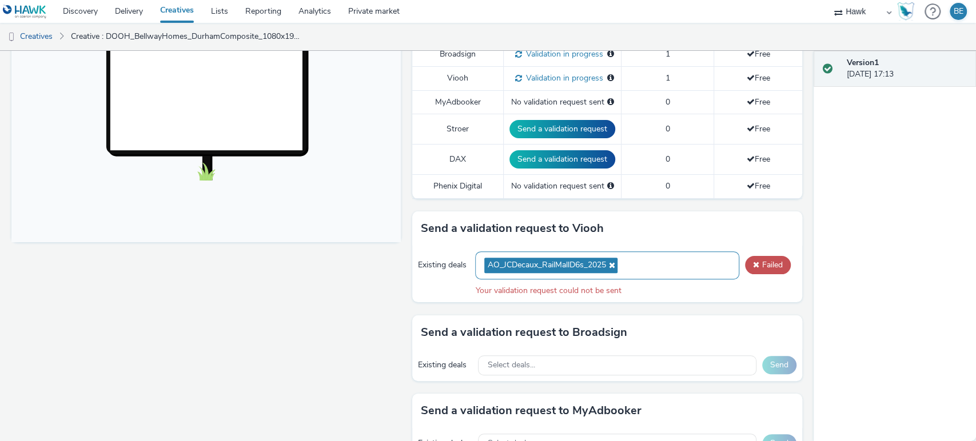
click at [608, 261] on icon at bounding box center [609, 265] width 9 height 8
